Goal: Task Accomplishment & Management: Manage account settings

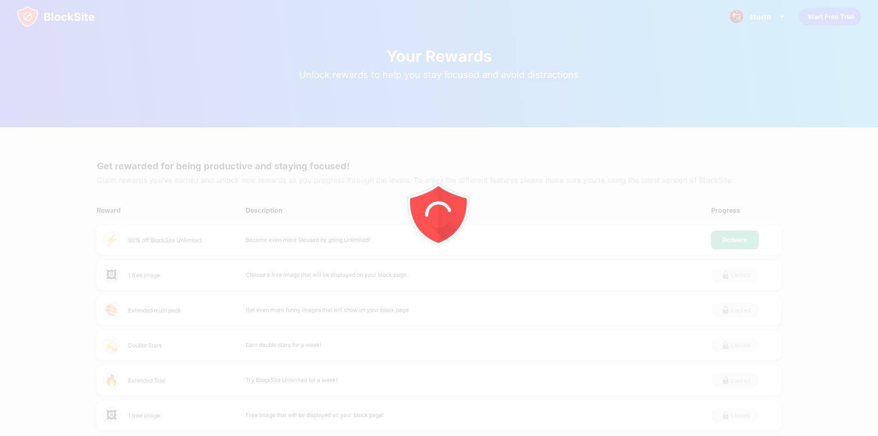
click at [59, 14] on div at bounding box center [439, 218] width 878 height 436
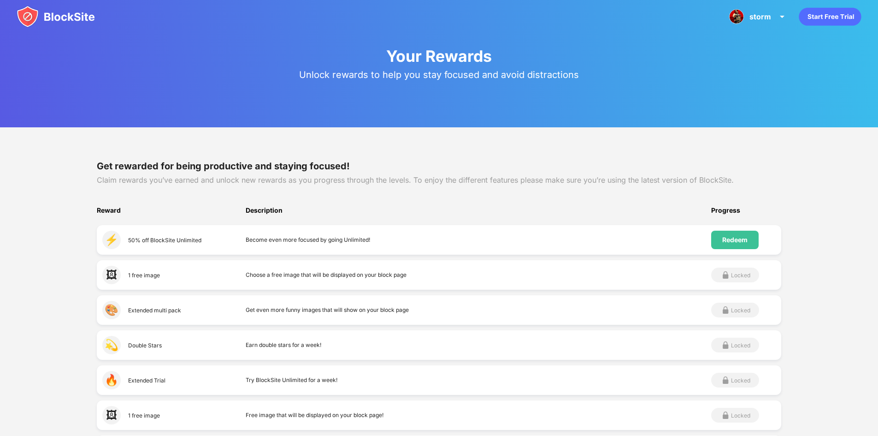
click at [56, 19] on img at bounding box center [56, 17] width 78 height 22
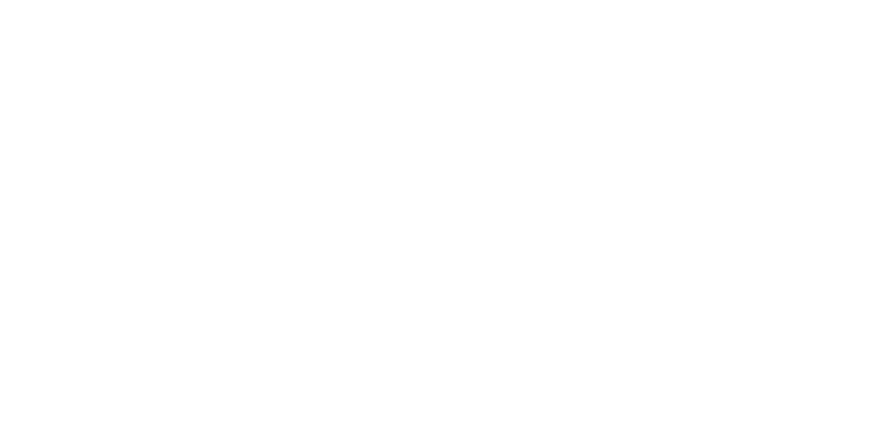
click at [56, 0] on html at bounding box center [442, 0] width 885 height 0
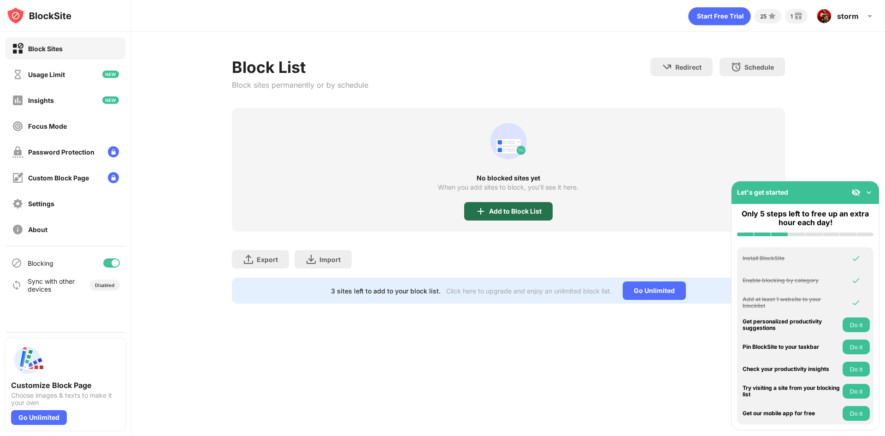
click at [483, 215] on img at bounding box center [480, 211] width 11 height 11
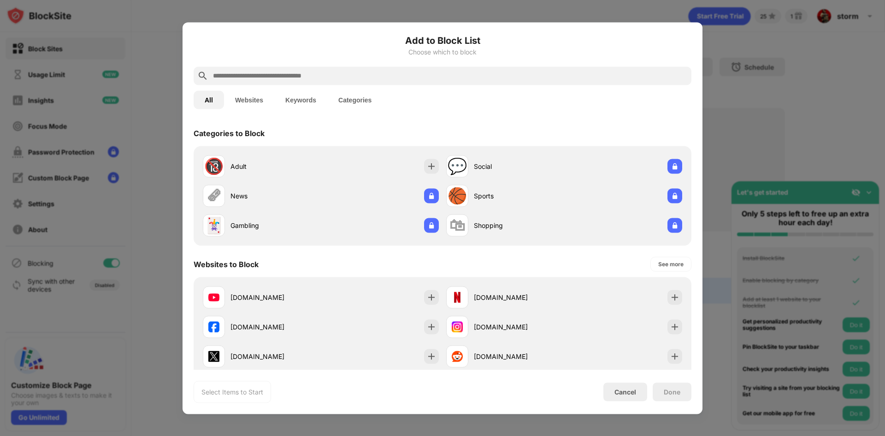
click at [367, 89] on div "All Websites Keywords Categories" at bounding box center [443, 100] width 498 height 30
click at [355, 83] on div at bounding box center [443, 75] width 498 height 18
click at [339, 68] on div at bounding box center [443, 75] width 498 height 18
click at [348, 71] on input "text" at bounding box center [450, 75] width 476 height 11
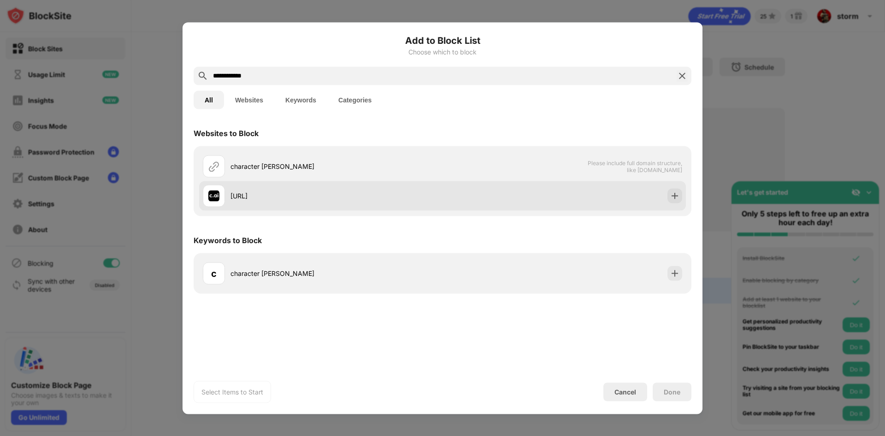
type input "**********"
click at [230, 197] on div "[URL]" at bounding box center [323, 195] width 240 height 22
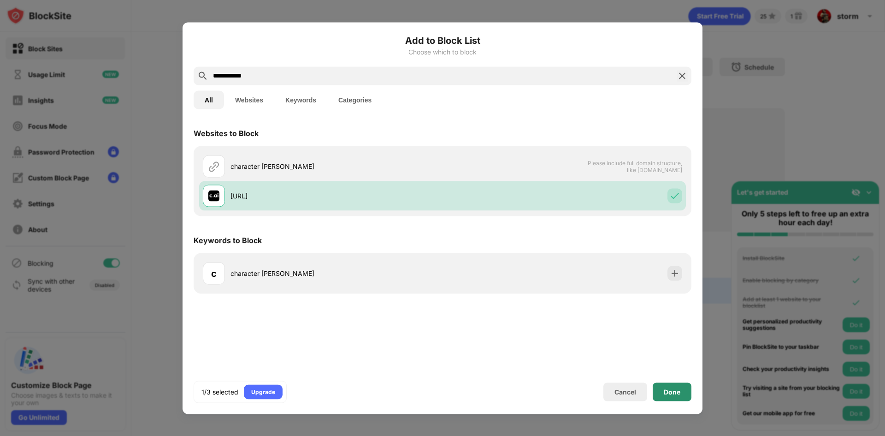
click at [676, 391] on div "Done" at bounding box center [672, 391] width 17 height 7
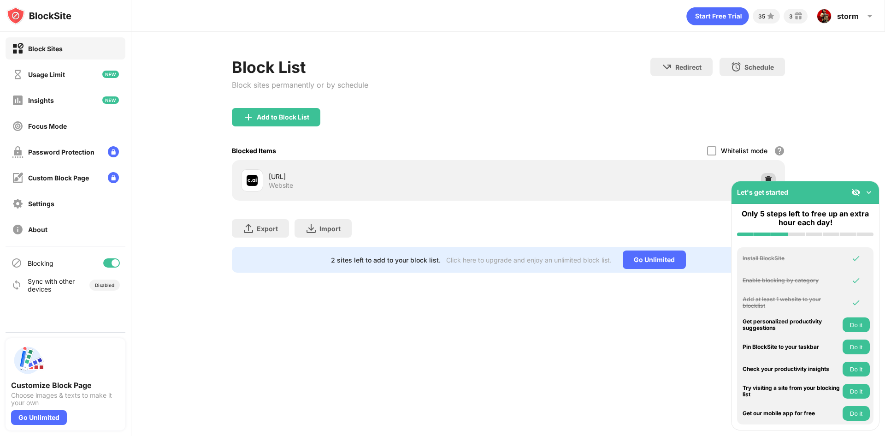
click at [769, 174] on div at bounding box center [768, 180] width 15 height 15
